Goal: Task Accomplishment & Management: Use online tool/utility

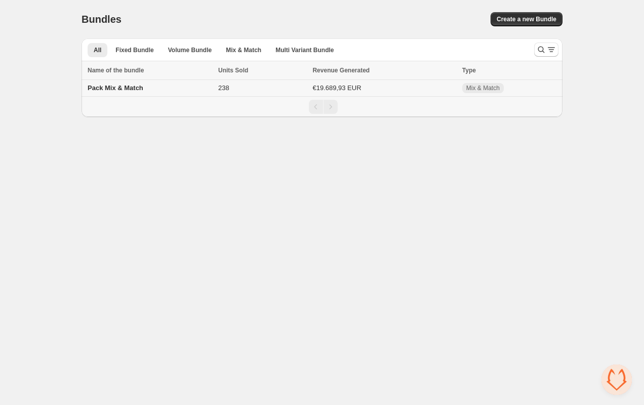
click at [118, 91] on span "Pack Mix & Match" at bounding box center [116, 88] width 56 height 8
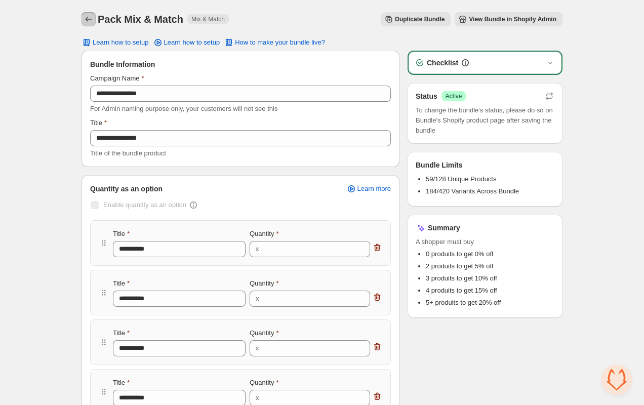
click at [88, 24] on icon "Back" at bounding box center [89, 19] width 10 height 10
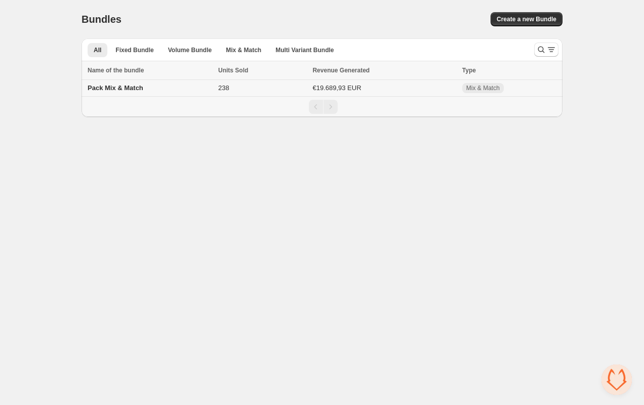
click at [122, 92] on span "Pack Mix & Match" at bounding box center [116, 88] width 56 height 8
click at [132, 89] on span "Pack Mix & Match" at bounding box center [116, 88] width 56 height 8
